Goal: Information Seeking & Learning: Learn about a topic

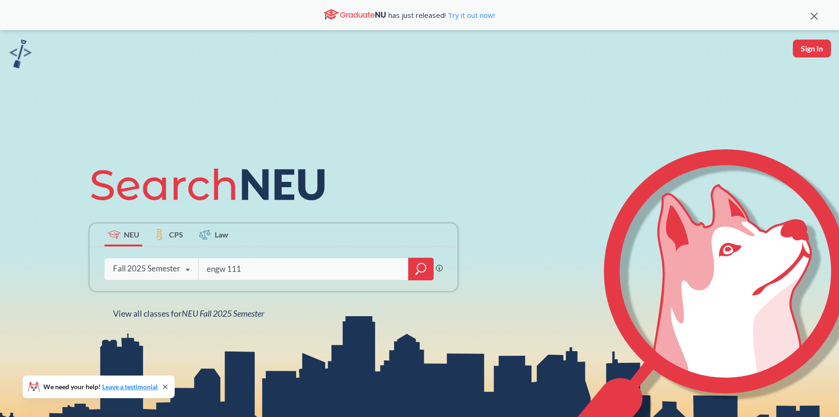
type input "engw 111"
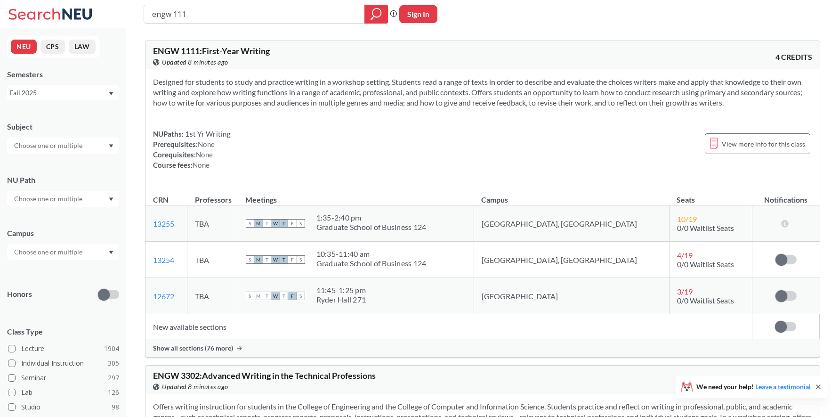
type input "engw 1111"
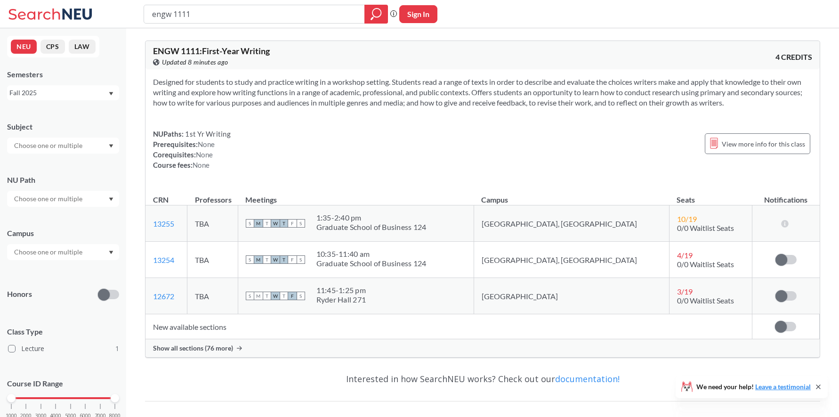
click at [405, 261] on div "Graduate School of Business 124" at bounding box center [371, 262] width 110 height 9
drag, startPoint x: 366, startPoint y: 257, endPoint x: 440, endPoint y: 263, distance: 74.6
click at [426, 256] on div "10:35 - 11:40 am" at bounding box center [371, 253] width 110 height 9
click at [426, 264] on div "Graduate School of Business 124" at bounding box center [371, 262] width 110 height 9
click at [236, 344] on div "Show all sections (76 more)" at bounding box center [482, 348] width 674 height 18
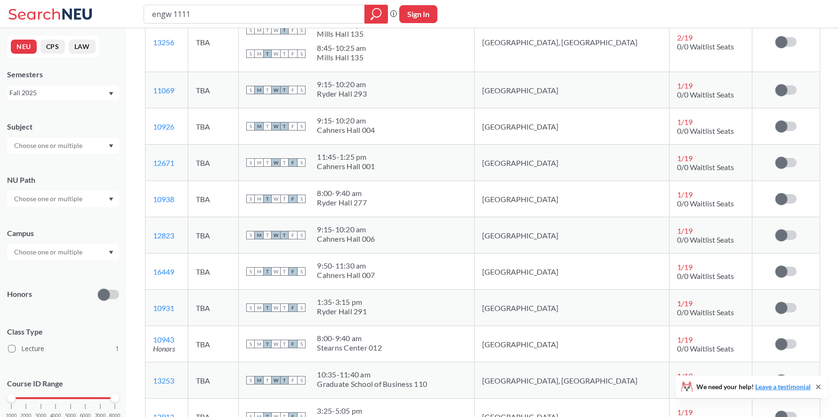
scroll to position [688, 0]
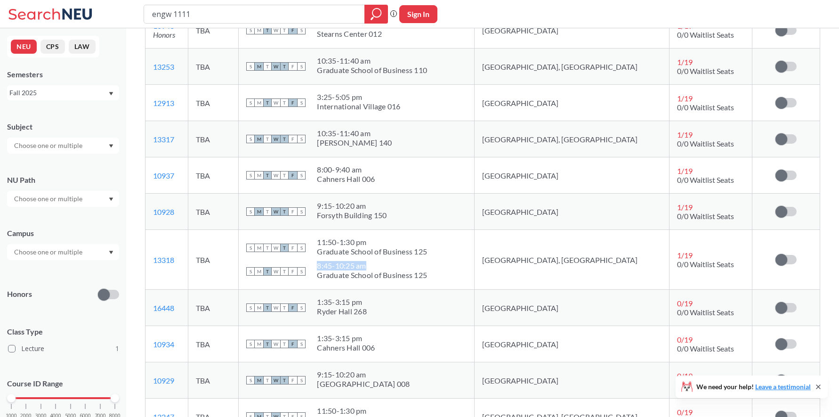
drag, startPoint x: 366, startPoint y: 266, endPoint x: 423, endPoint y: 263, distance: 57.0
click at [423, 263] on div "8:45 - 10:25 am" at bounding box center [372, 265] width 110 height 9
click at [427, 269] on div "8:45 - 10:25 am" at bounding box center [372, 265] width 110 height 9
click at [393, 273] on div "Graduate School of Business 125" at bounding box center [372, 274] width 110 height 9
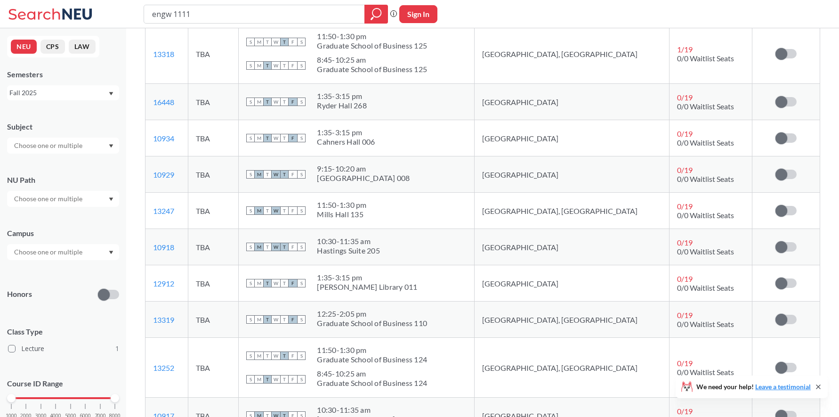
scroll to position [911, 0]
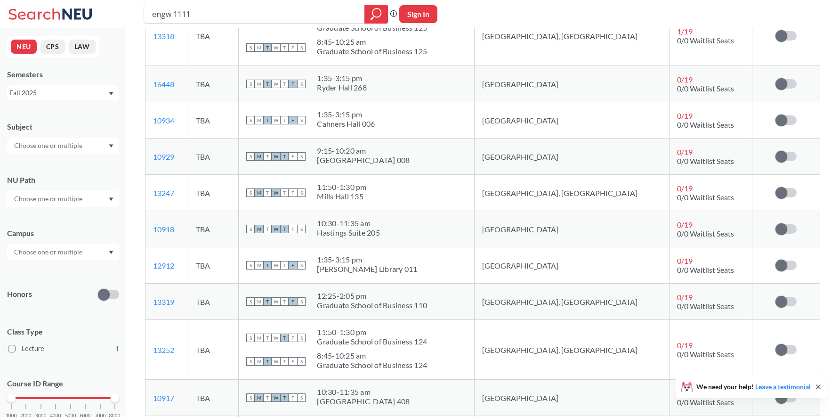
click at [400, 272] on div "[PERSON_NAME] Library 011" at bounding box center [367, 268] width 100 height 9
click at [427, 300] on div "Graduate School of Business 110" at bounding box center [372, 304] width 110 height 9
click at [427, 308] on div "Graduate School of Business 110" at bounding box center [372, 304] width 110 height 9
drag, startPoint x: 376, startPoint y: 295, endPoint x: 452, endPoint y: 297, distance: 76.3
click at [427, 297] on div "12:25 - 2:05 pm" at bounding box center [372, 295] width 110 height 9
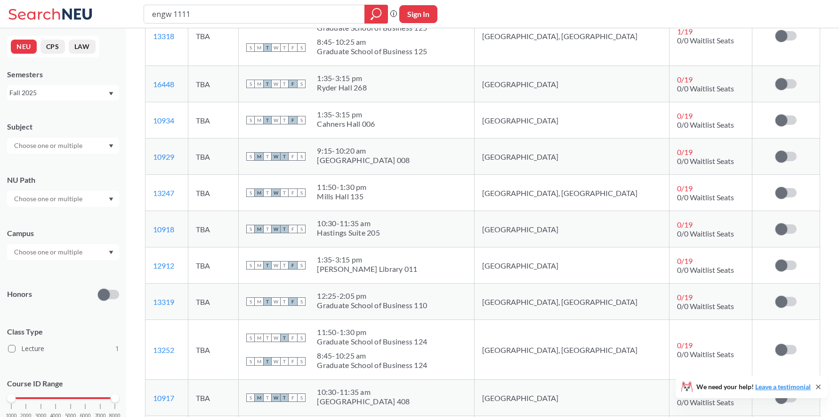
click at [427, 301] on div "Graduate School of Business 110" at bounding box center [372, 304] width 110 height 9
drag, startPoint x: 367, startPoint y: 296, endPoint x: 478, endPoint y: 301, distance: 111.2
click at [466, 301] on div "S M T W T F S 12:25 - 2:05 pm Graduate School of Business 110" at bounding box center [356, 301] width 220 height 21
drag, startPoint x: 366, startPoint y: 297, endPoint x: 493, endPoint y: 300, distance: 126.6
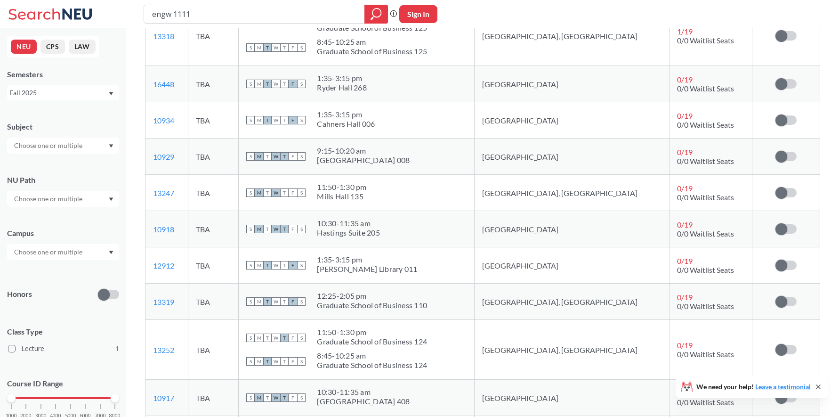
click at [466, 300] on div "S M T W T F S 12:25 - 2:05 pm Graduate School of Business 110" at bounding box center [356, 301] width 220 height 21
click at [37, 0] on div "engw 1111 Phrase search guarantees the exact search appears in the results. Ex.…" at bounding box center [419, 14] width 839 height 28
